Goal: Information Seeking & Learning: Learn about a topic

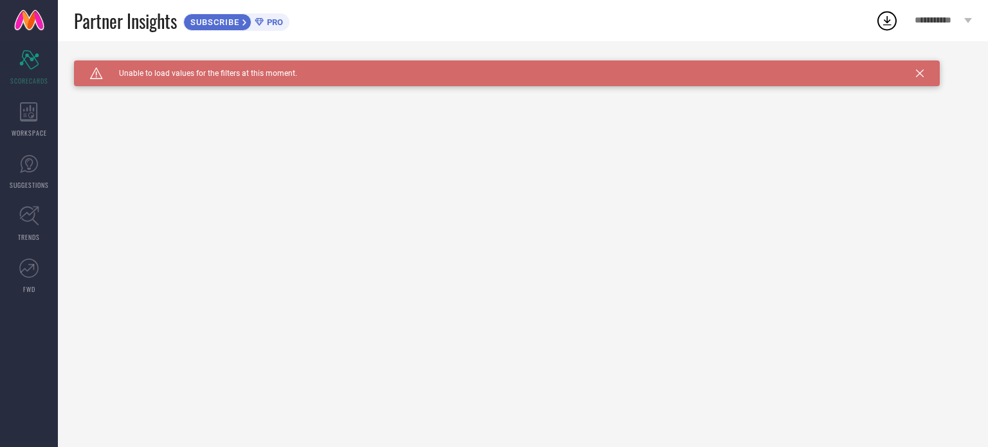
click at [286, 100] on div "Caution Created with Sketch. Unable to load values for the filters at this mome…" at bounding box center [523, 244] width 930 height 406
click at [914, 77] on div "Caution Created with Sketch. Unable to load values for the filters at this mome…" at bounding box center [507, 73] width 866 height 26
click at [919, 72] on icon at bounding box center [920, 73] width 8 height 8
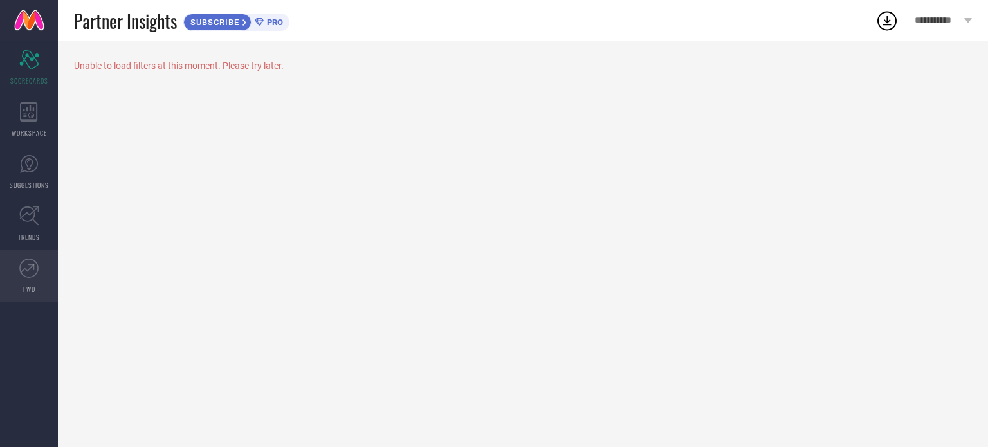
click at [31, 259] on icon at bounding box center [28, 268] width 19 height 19
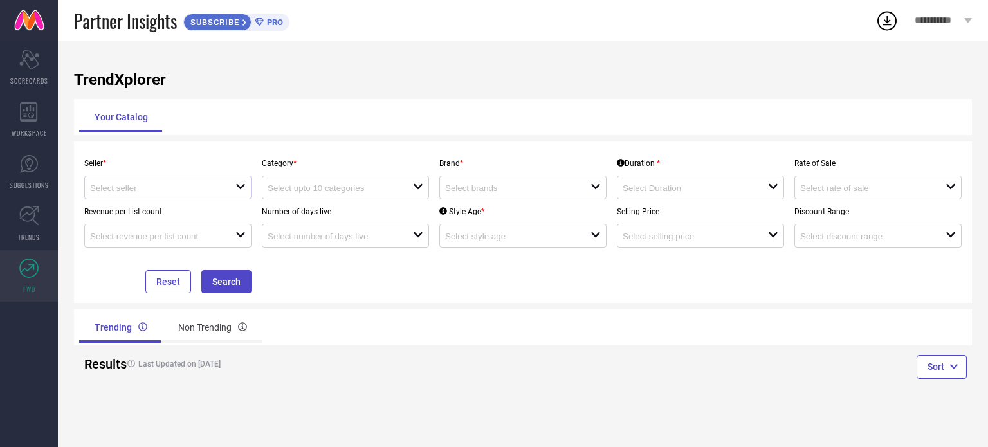
click at [223, 195] on div "open" at bounding box center [167, 188] width 167 height 24
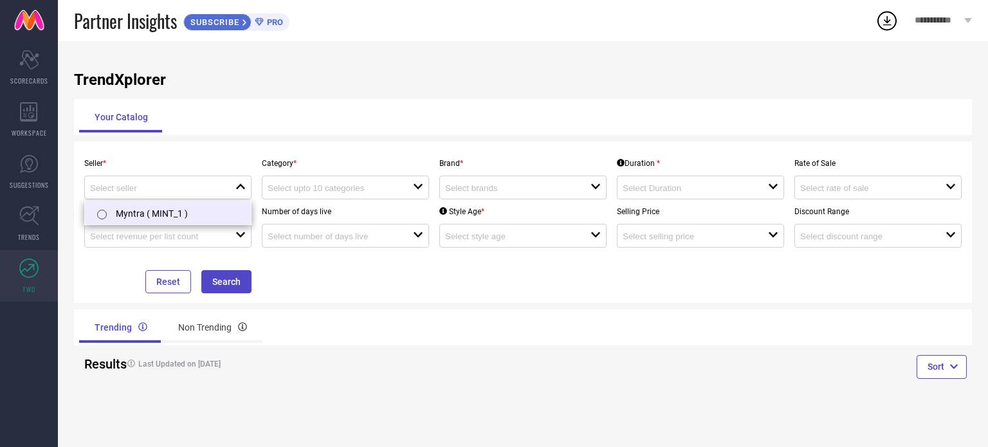
click at [177, 212] on li "Myntra ( MINT_1 )" at bounding box center [168, 212] width 166 height 23
type input "Myntra ( MINT_1 )"
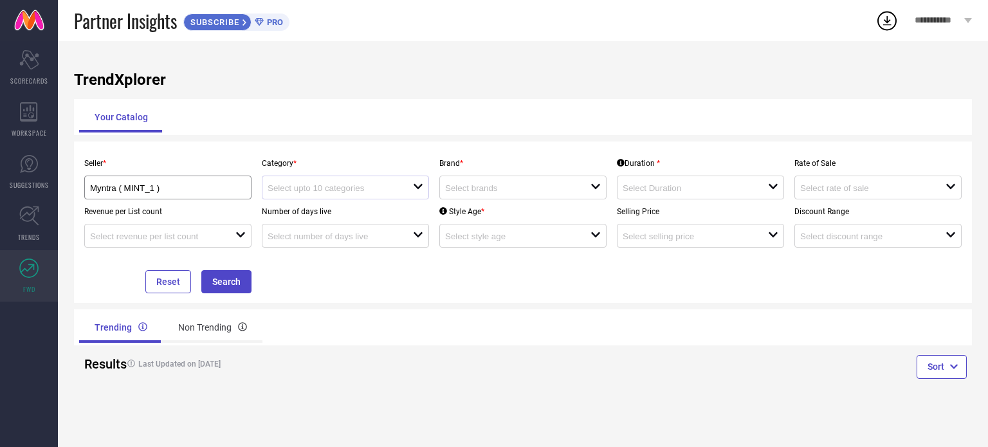
click at [381, 185] on div at bounding box center [340, 187] width 145 height 12
type input "JEWE"
click at [469, 191] on input at bounding box center [510, 188] width 131 height 10
click at [478, 192] on input at bounding box center [510, 188] width 131 height 10
click at [659, 272] on div "Seller * Myntra ( MINT_1 ) Category * open Brand * close Duration * open Rate o…" at bounding box center [522, 222] width 887 height 142
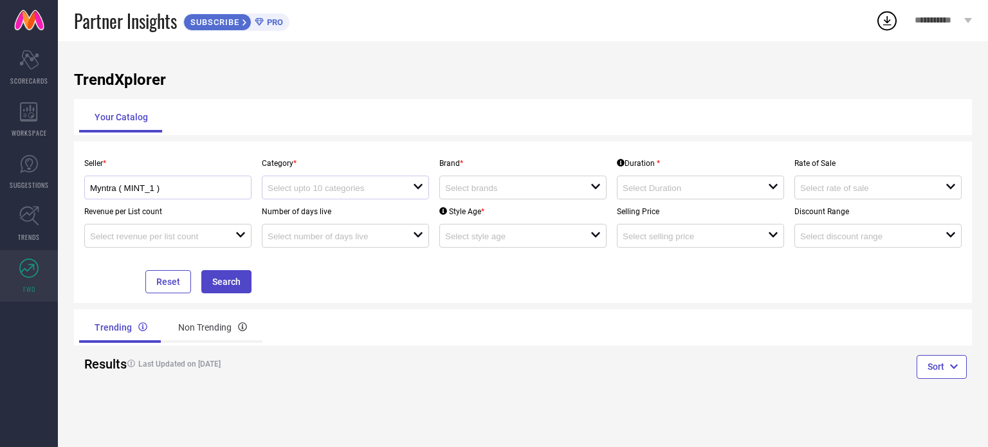
click at [143, 182] on div "Myntra ( MINT_1 )" at bounding box center [168, 187] width 156 height 12
click at [449, 278] on div "Seller * Myntra ( MINT_1 ) Category * open Brand * open Duration * open Rate of…" at bounding box center [522, 222] width 887 height 142
drag, startPoint x: 426, startPoint y: 377, endPoint x: 335, endPoint y: 377, distance: 90.7
click at [423, 379] on div "Last Updated on [DATE]" at bounding box center [298, 364] width 365 height 30
click at [233, 325] on div "Non Trending" at bounding box center [213, 327] width 100 height 31
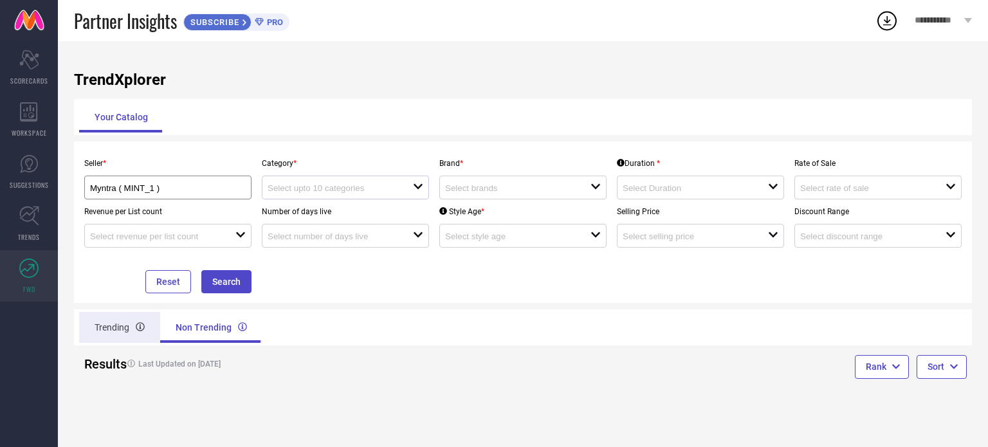
click at [112, 332] on div "Trending" at bounding box center [119, 327] width 81 height 31
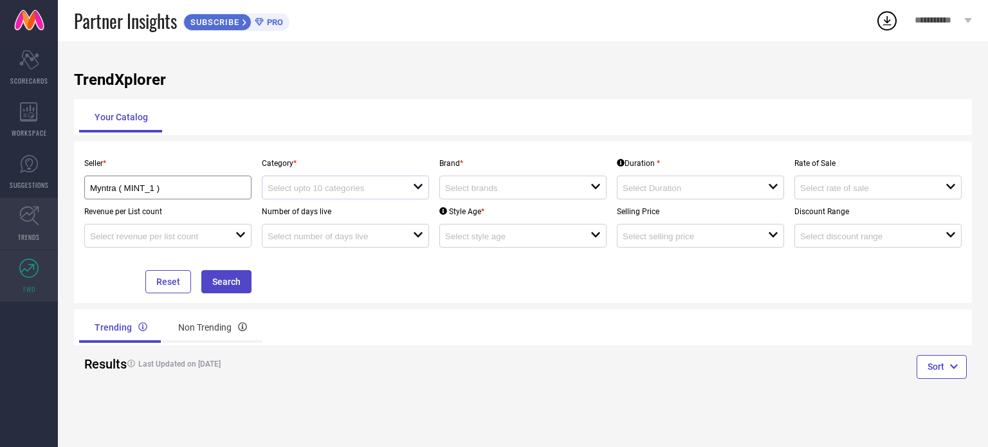
click at [39, 233] on span "TRENDS" at bounding box center [29, 237] width 22 height 10
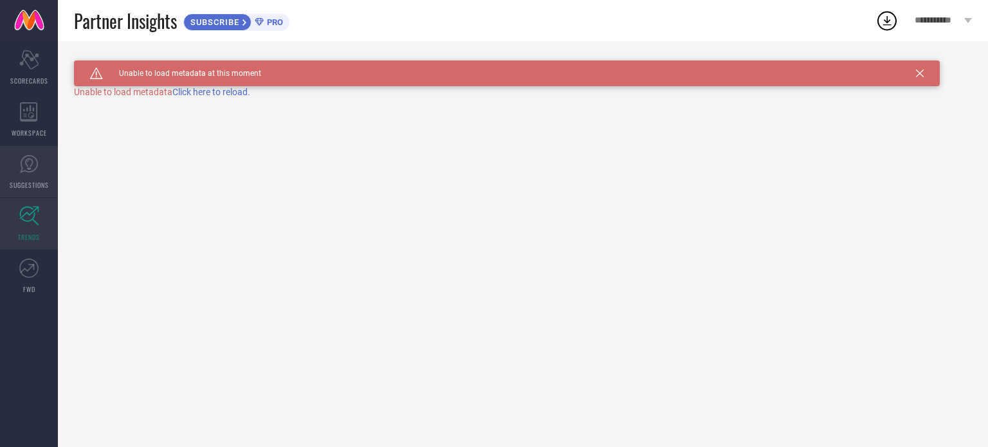
click at [35, 183] on span "SUGGESTIONS" at bounding box center [29, 185] width 39 height 10
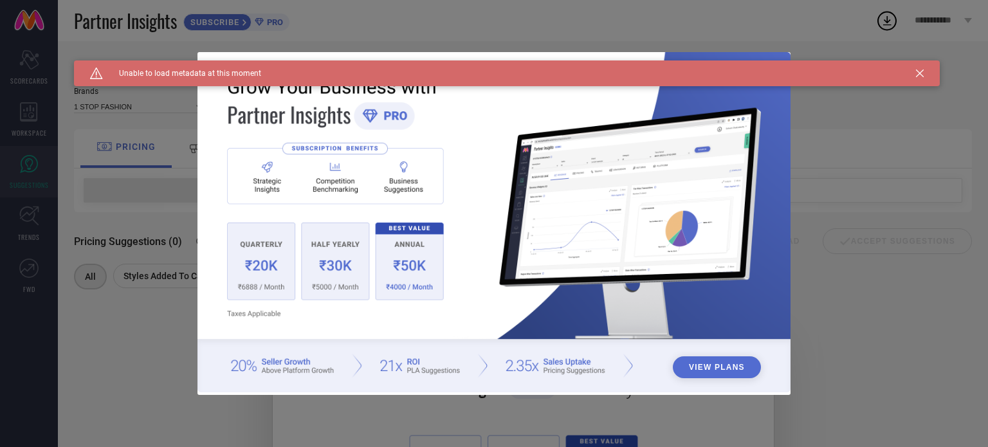
click at [845, 339] on div "View Plans" at bounding box center [494, 223] width 988 height 447
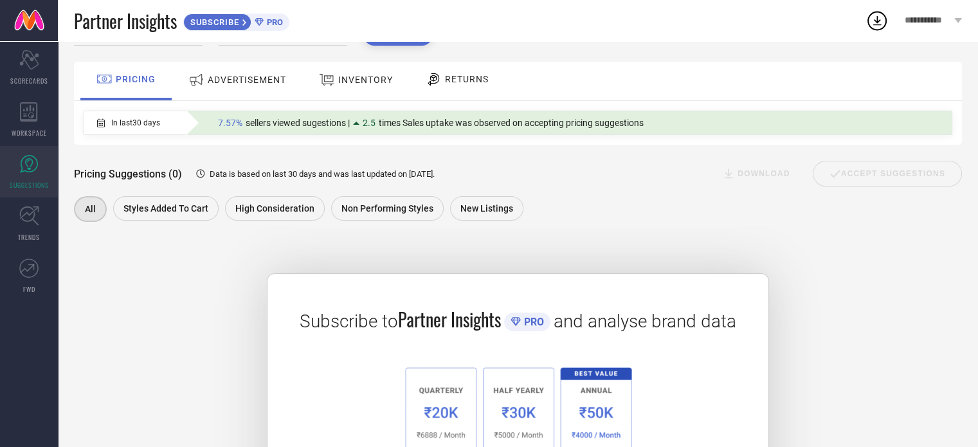
scroll to position [67, 0]
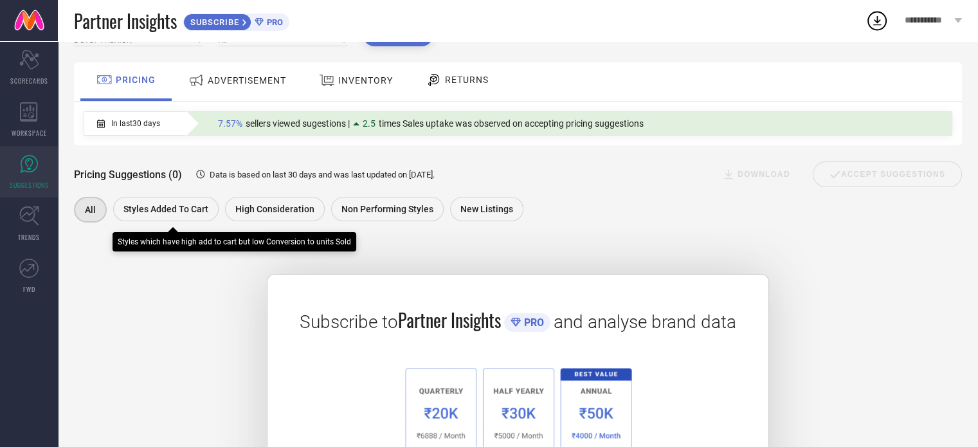
click at [202, 213] on span "Styles Added To Cart" at bounding box center [165, 209] width 85 height 10
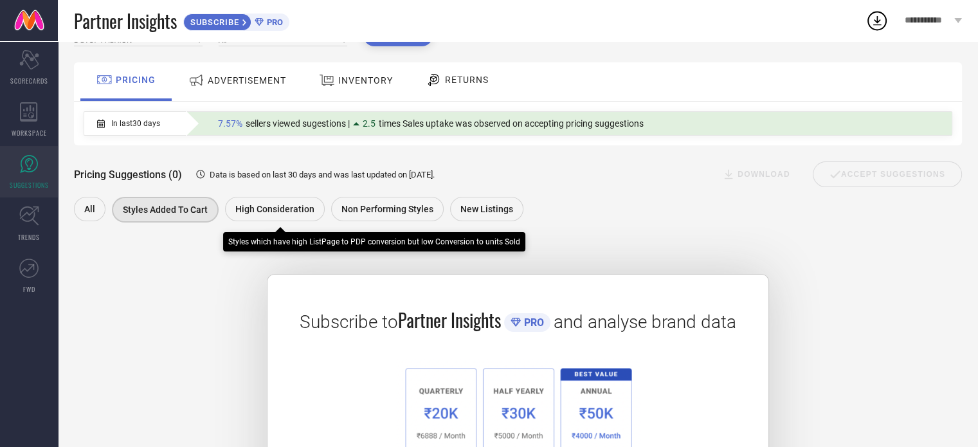
click at [296, 197] on div "High Consideration" at bounding box center [275, 209] width 100 height 24
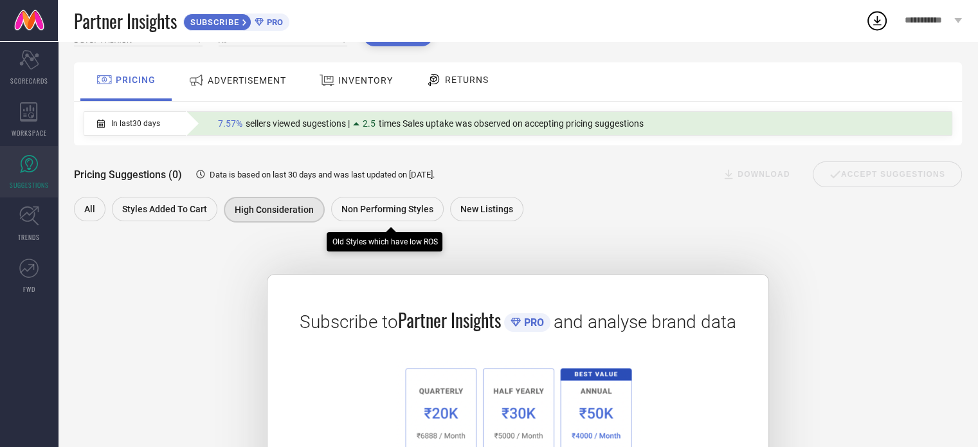
click at [406, 205] on span "Non Performing Styles" at bounding box center [387, 209] width 92 height 10
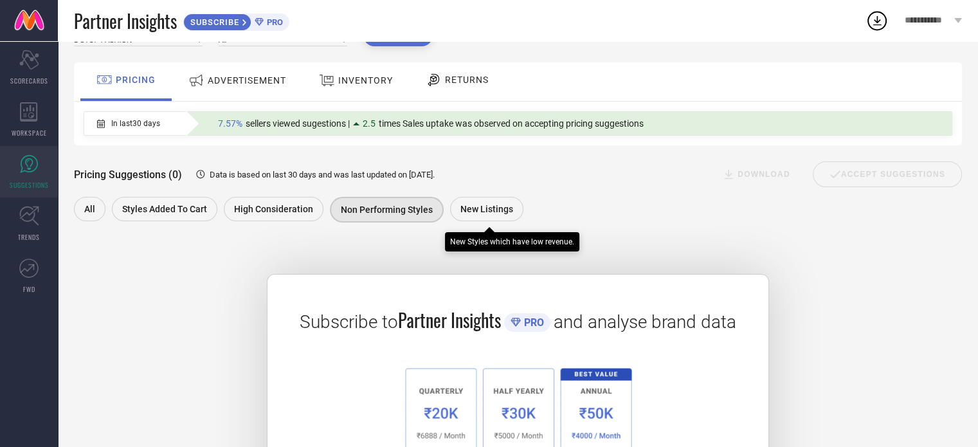
click at [461, 204] on span "New Listings" at bounding box center [486, 209] width 53 height 10
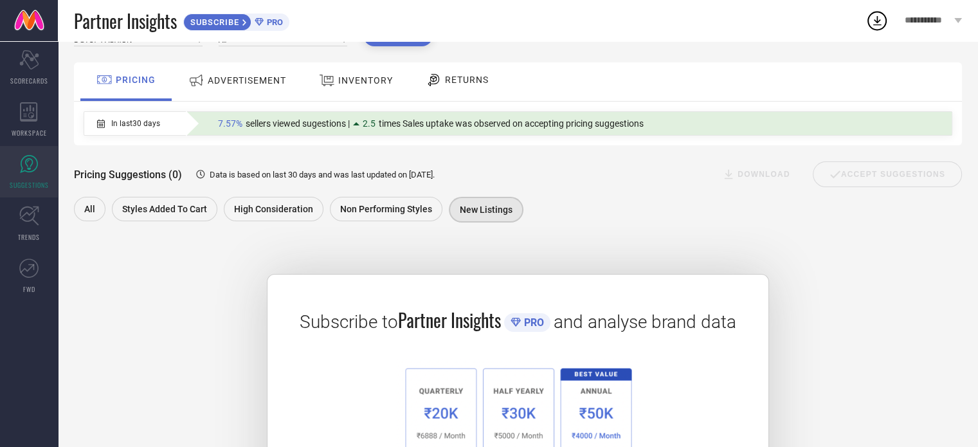
click at [203, 80] on icon at bounding box center [196, 80] width 16 height 17
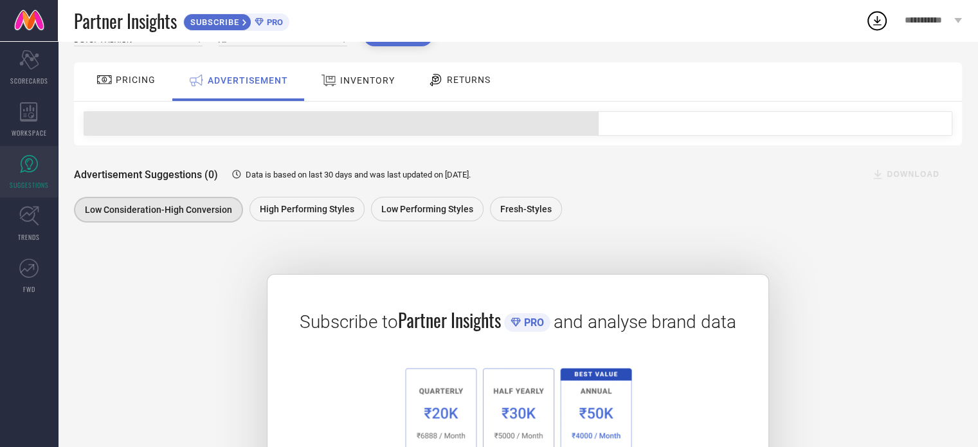
click at [334, 87] on icon at bounding box center [329, 80] width 16 height 17
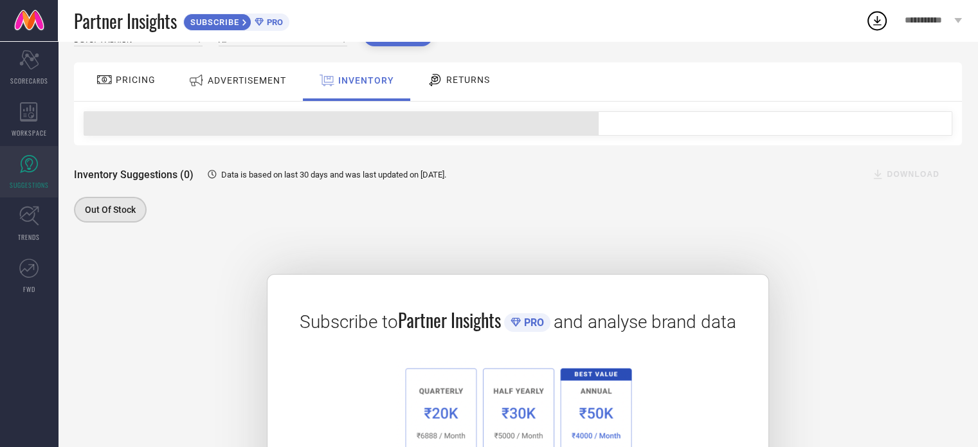
click at [432, 86] on icon at bounding box center [435, 79] width 16 height 15
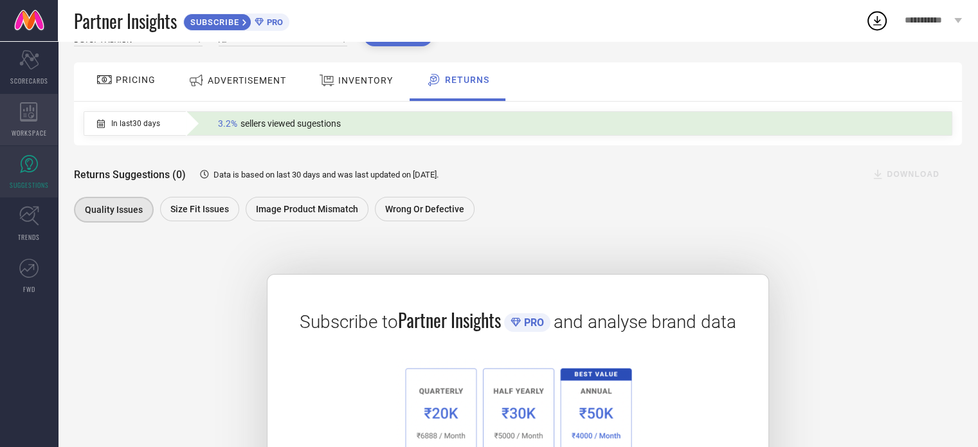
click at [28, 119] on icon at bounding box center [28, 111] width 17 height 19
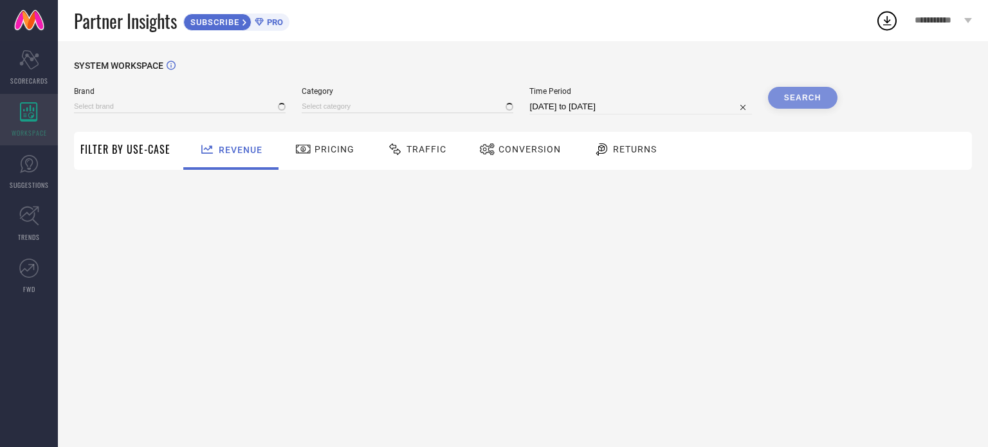
type input "1 STOP FASHION"
type input "All"
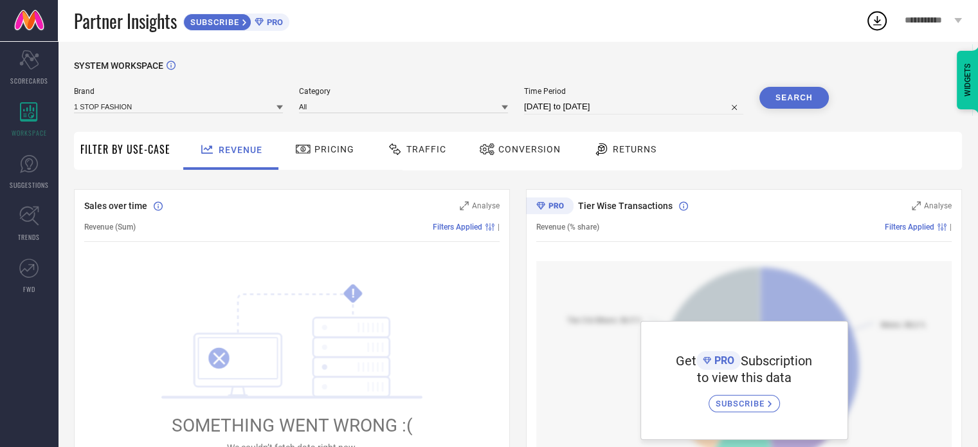
drag, startPoint x: 327, startPoint y: 153, endPoint x: 368, endPoint y: 183, distance: 50.5
click at [327, 154] on span "Pricing" at bounding box center [334, 149] width 40 height 10
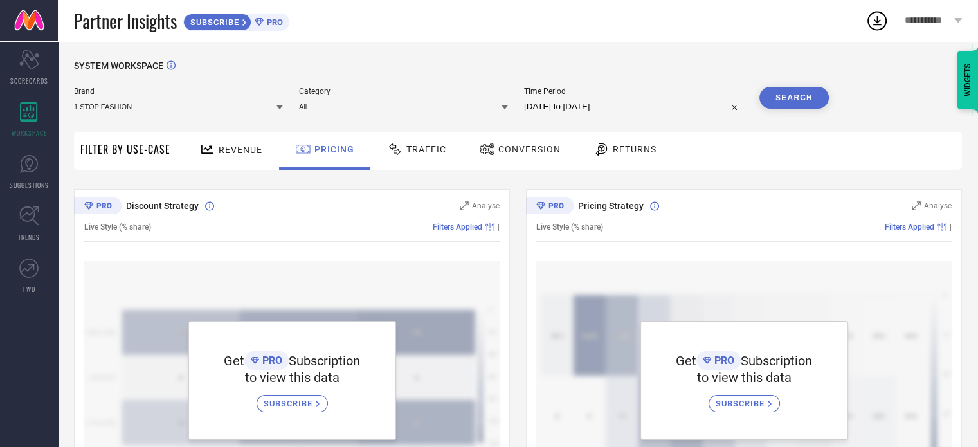
click at [435, 154] on span "Traffic" at bounding box center [426, 149] width 40 height 10
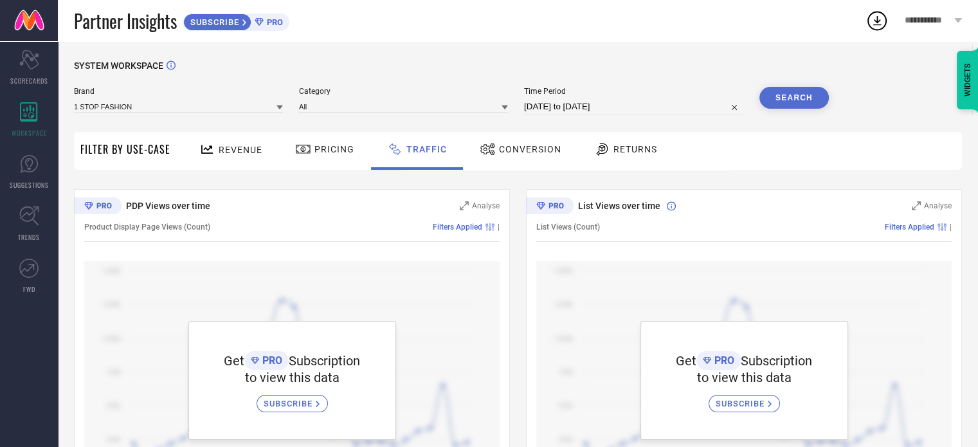
click at [520, 154] on span "Conversion" at bounding box center [530, 149] width 62 height 10
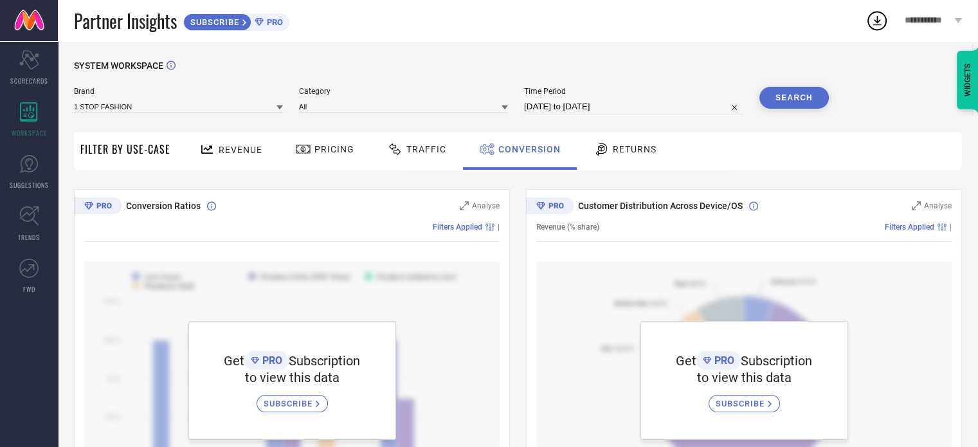
click at [618, 149] on span "Returns" at bounding box center [635, 149] width 44 height 10
